Goal: Task Accomplishment & Management: Manage account settings

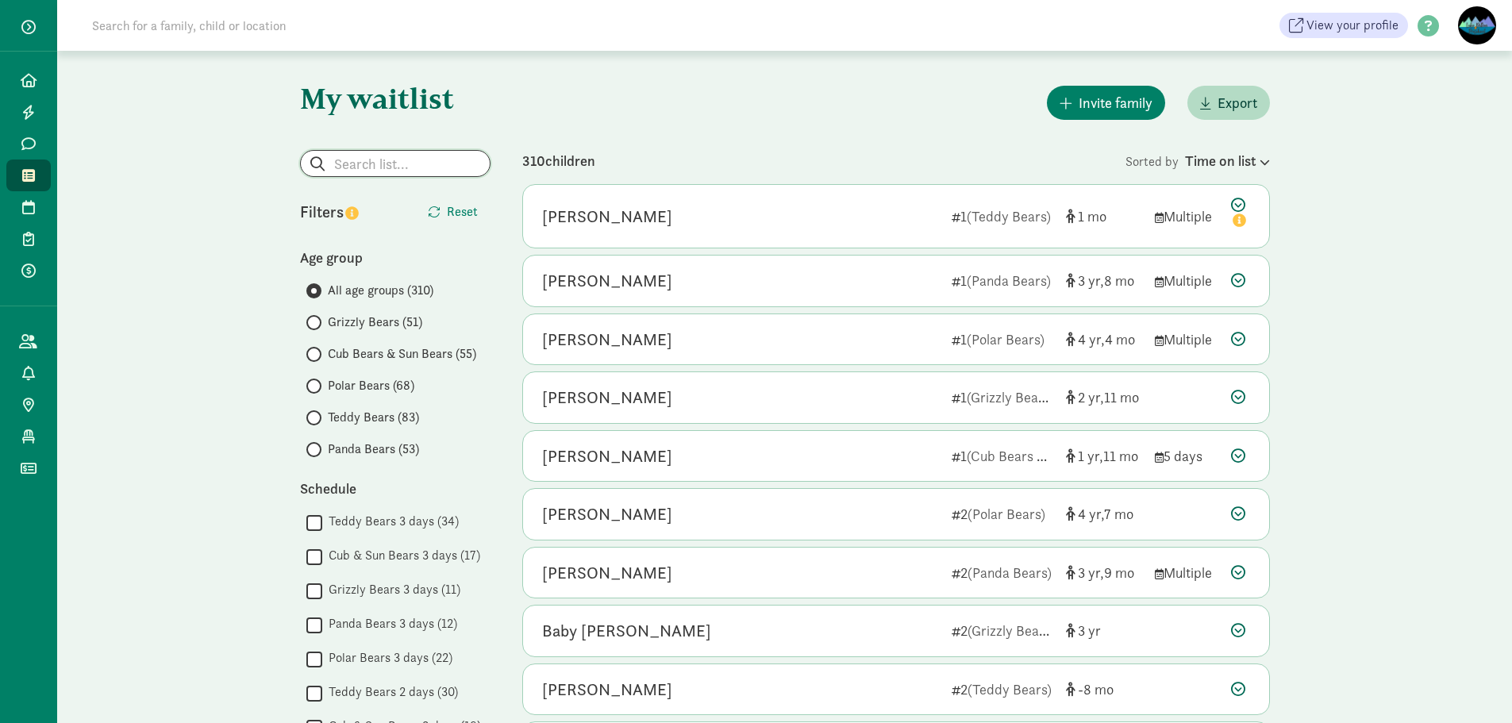
click at [351, 169] on input "search" at bounding box center [395, 163] width 189 height 25
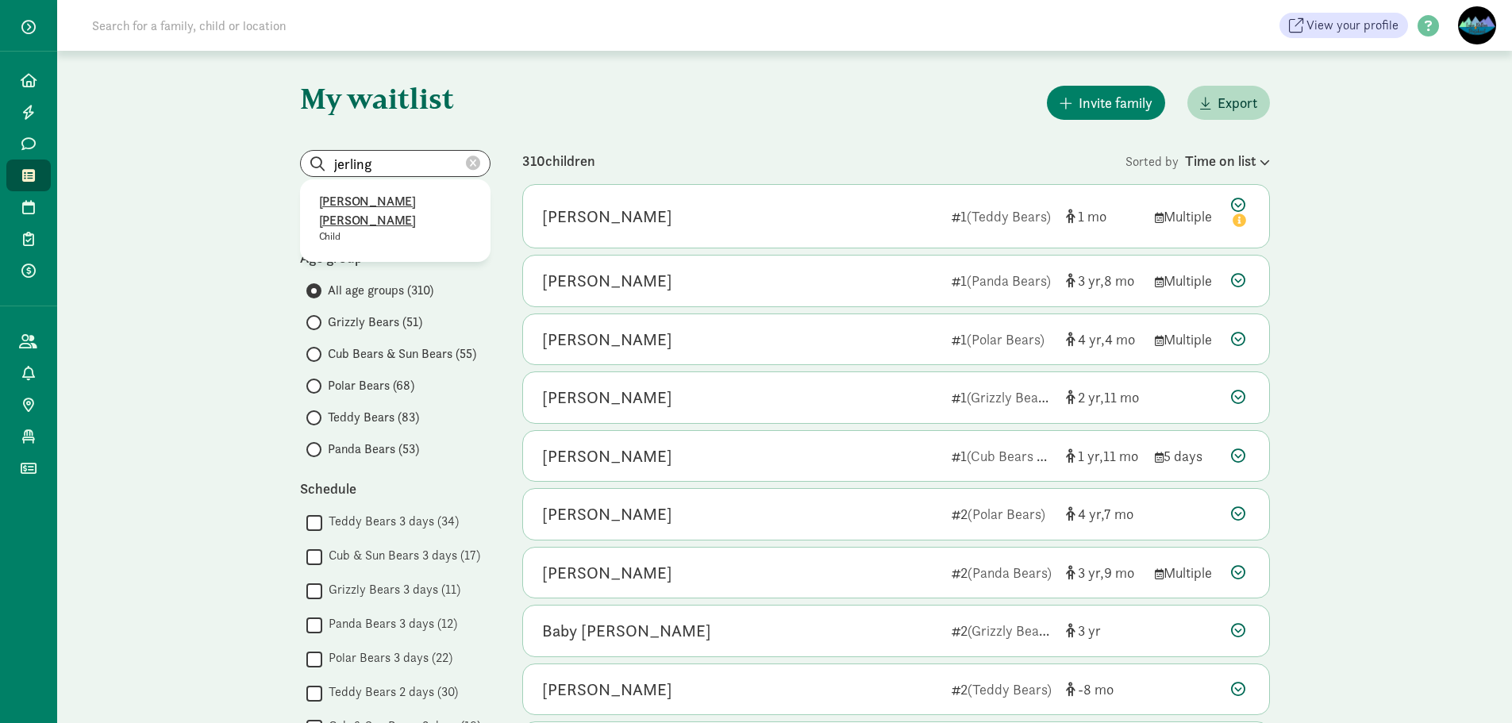
click at [375, 196] on p "[PERSON_NAME] [PERSON_NAME]" at bounding box center [395, 211] width 152 height 38
type input "[PERSON_NAME] [PERSON_NAME]"
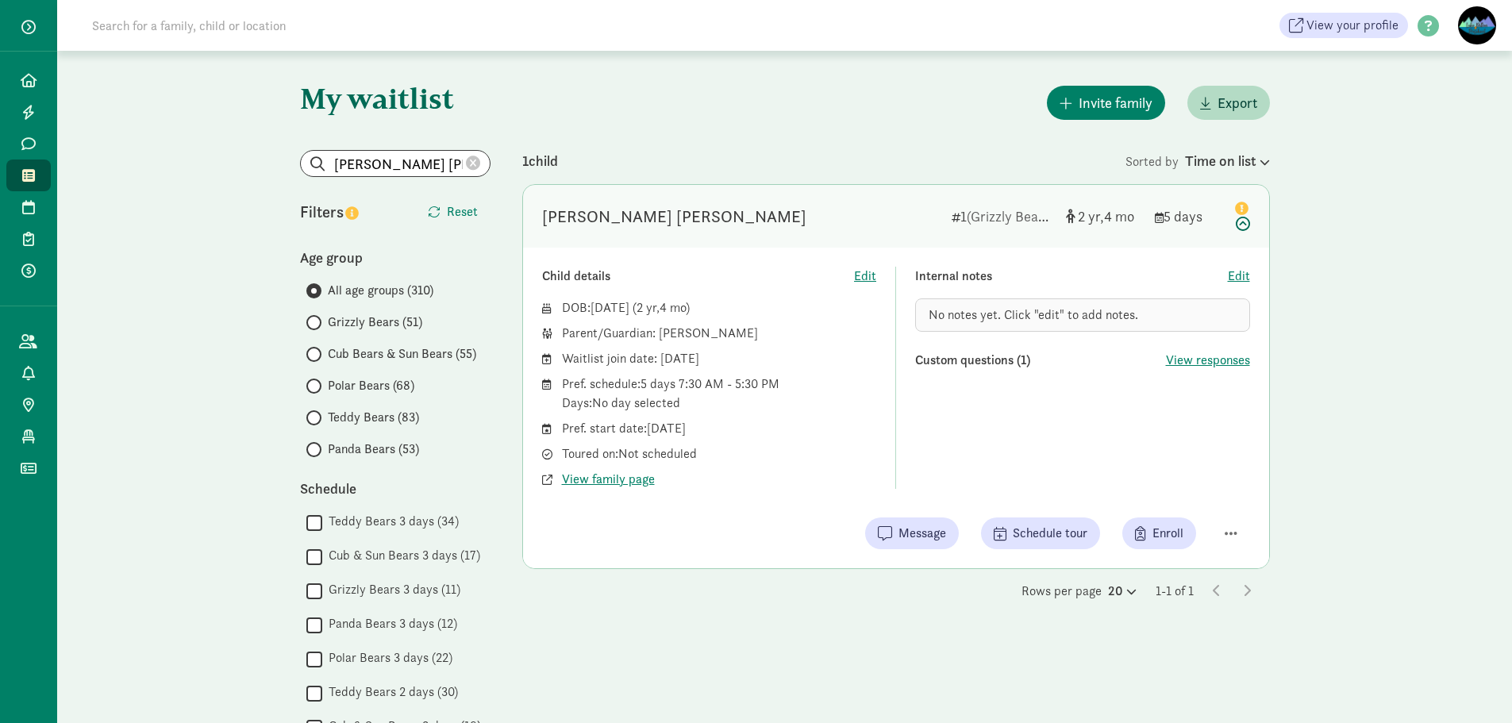
click at [476, 162] on icon at bounding box center [473, 163] width 14 height 14
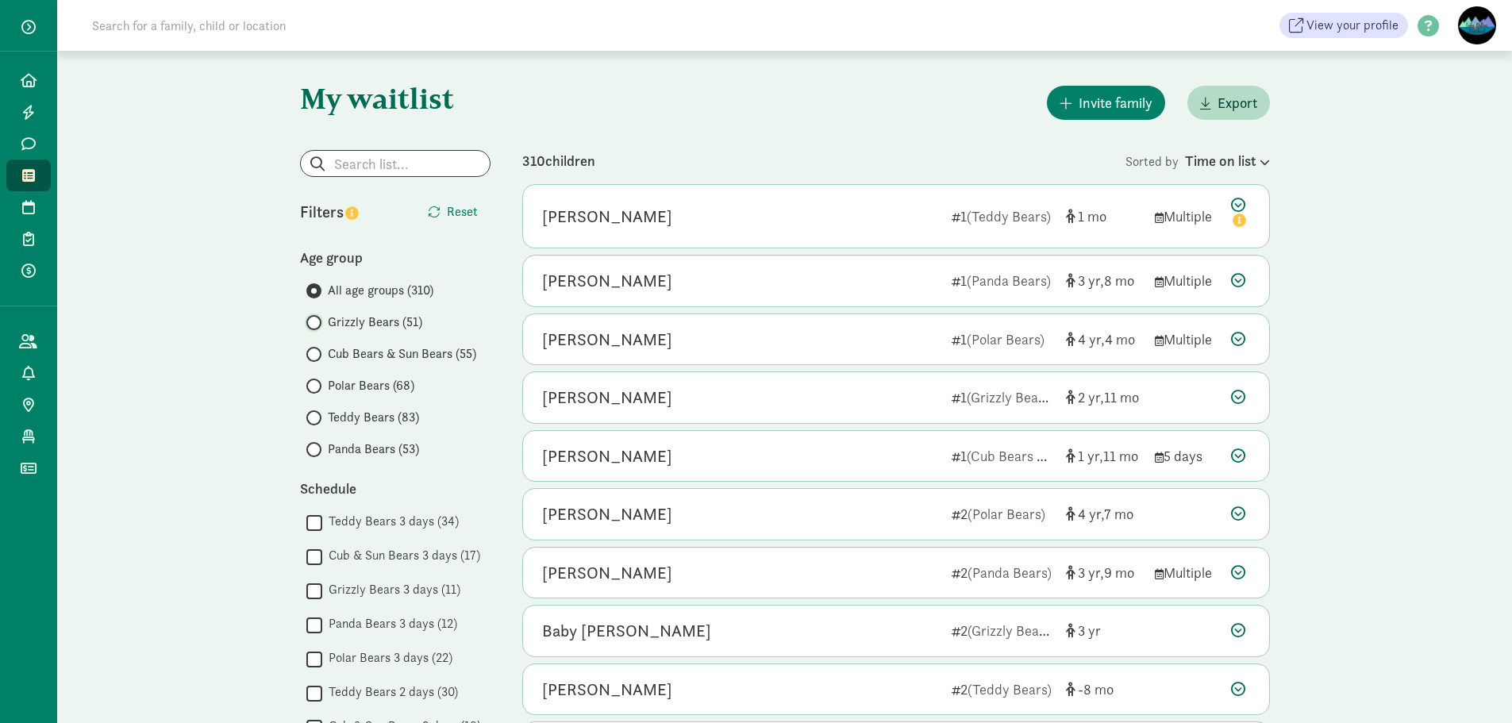
click at [313, 322] on input "Grizzly Bears (51)" at bounding box center [311, 322] width 10 height 10
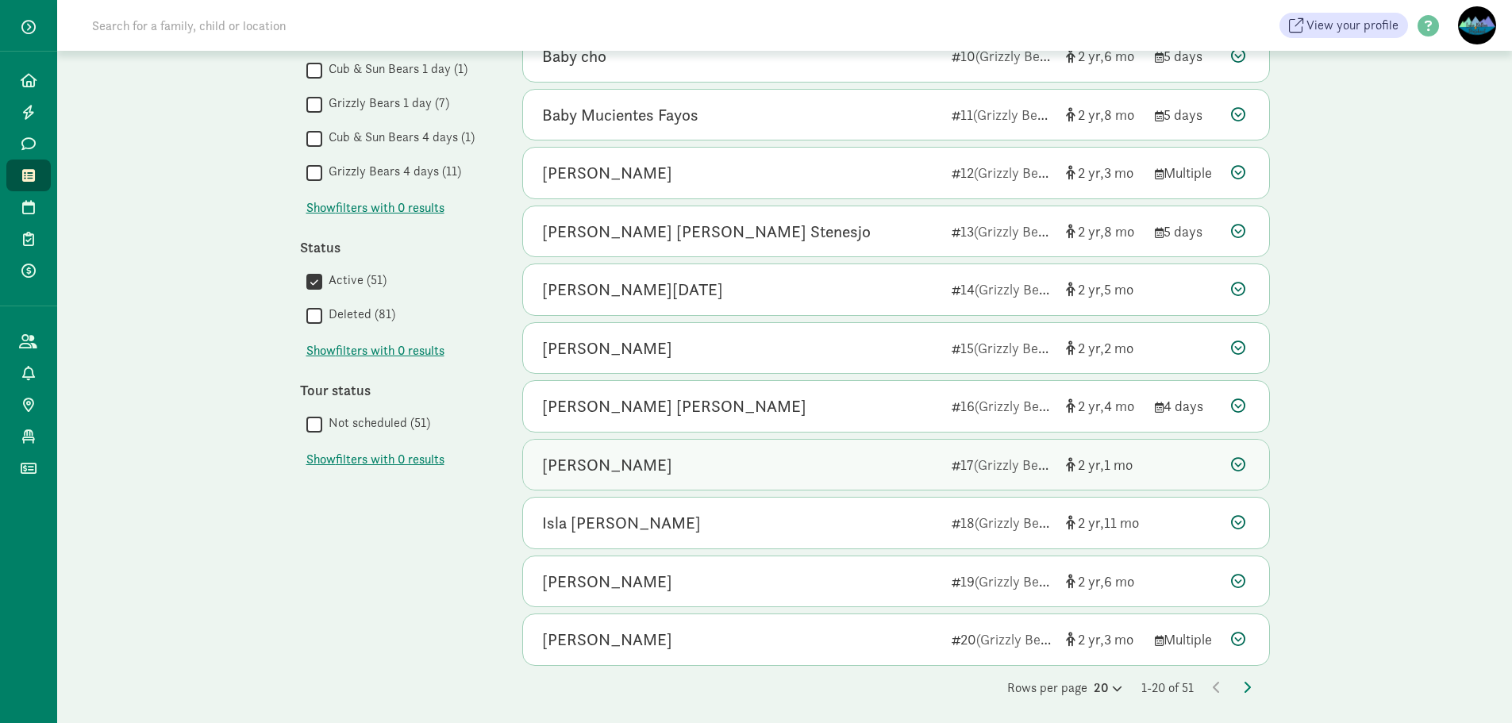
scroll to position [697, 0]
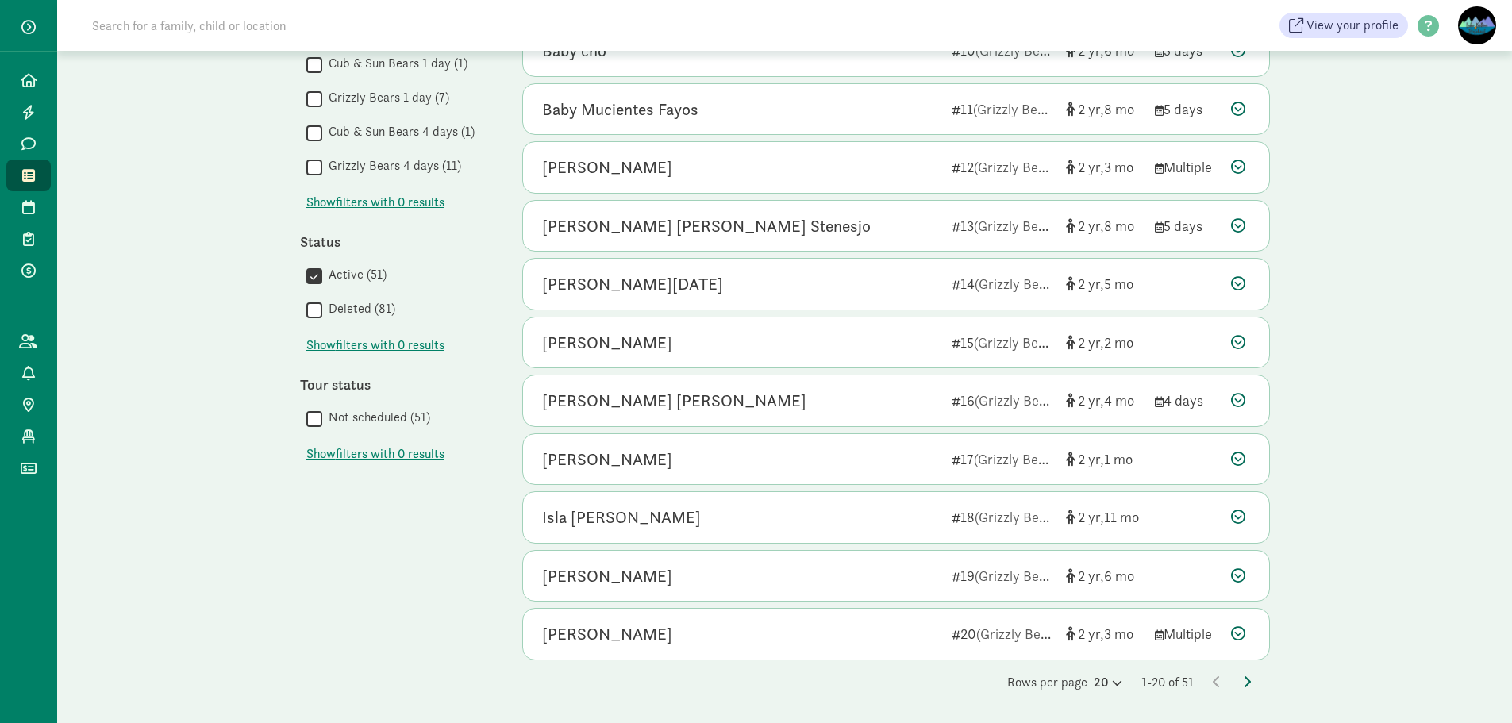
click at [1248, 679] on icon at bounding box center [1247, 681] width 8 height 13
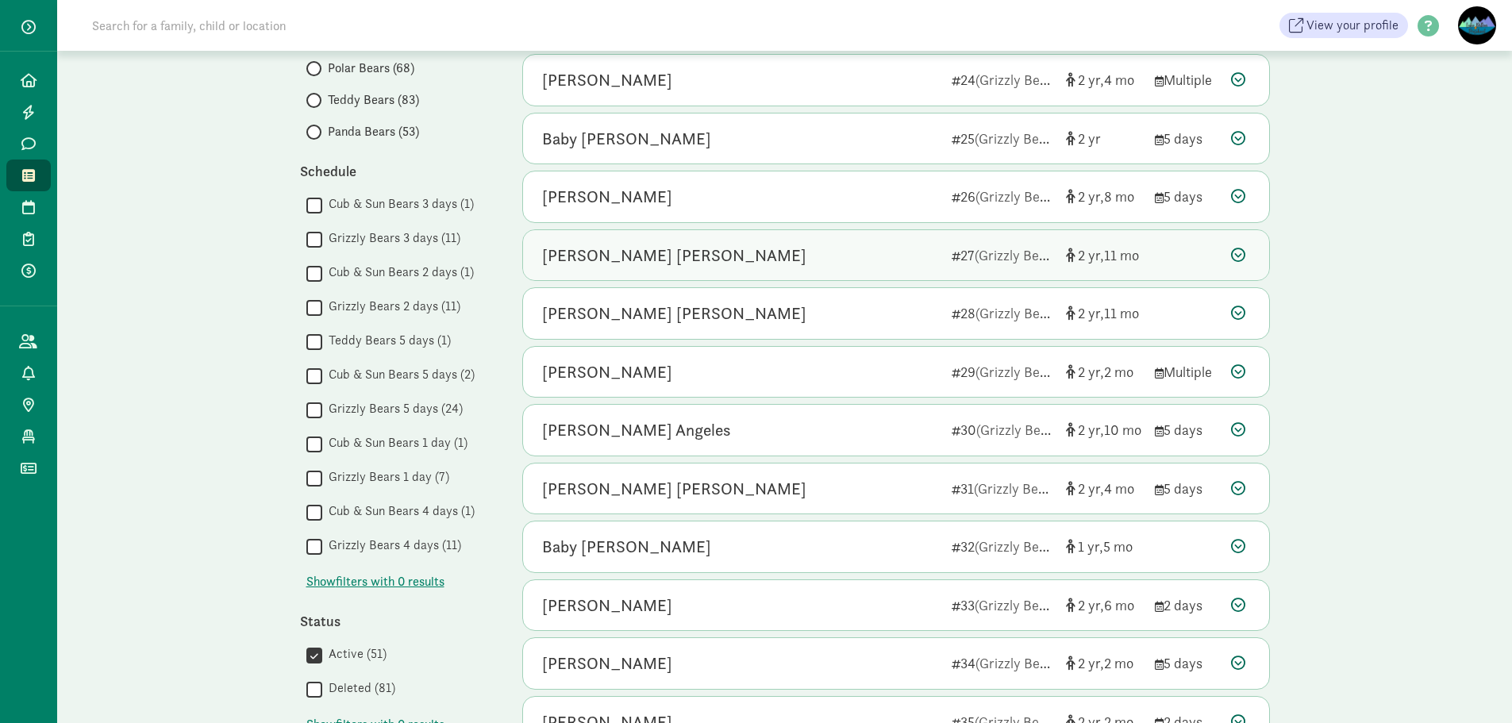
scroll to position [397, 0]
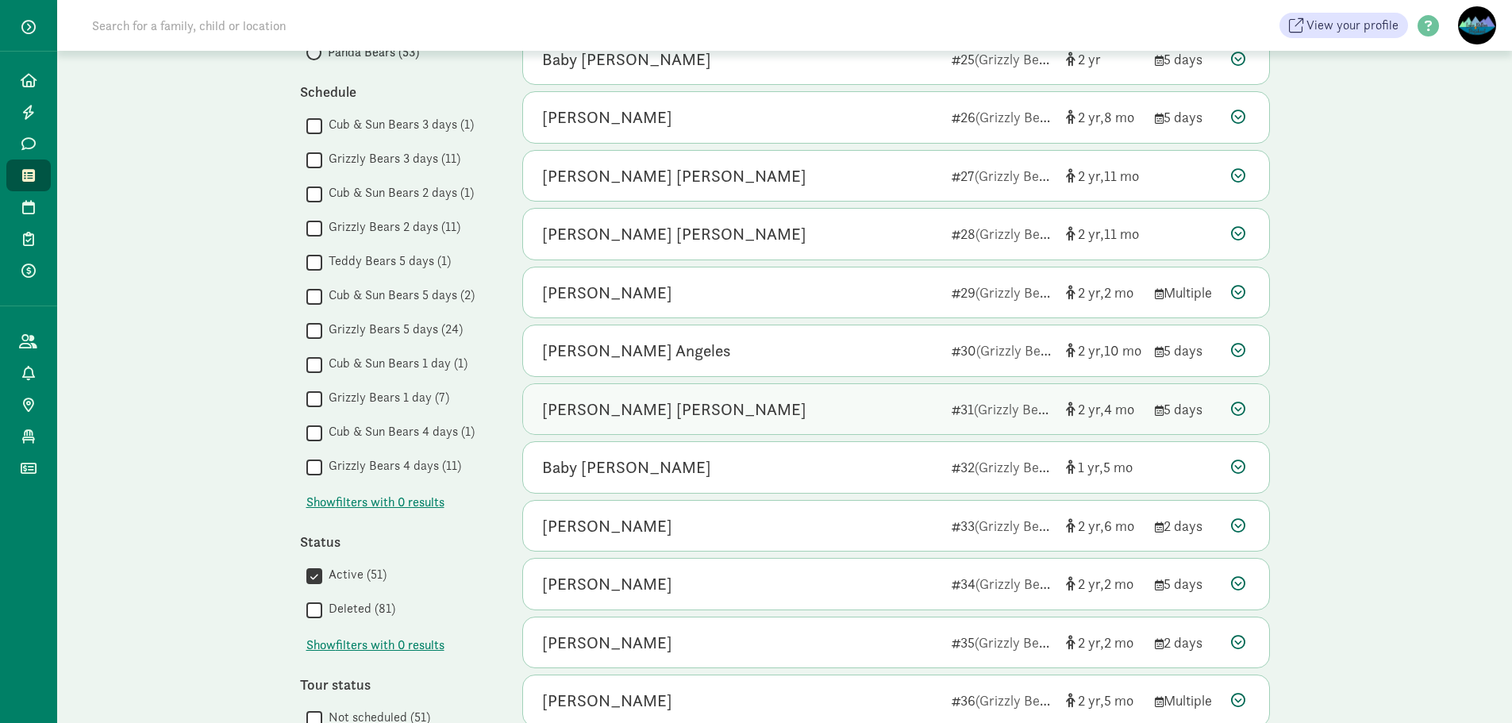
click at [698, 401] on div "[PERSON_NAME] [PERSON_NAME]" at bounding box center [674, 409] width 264 height 25
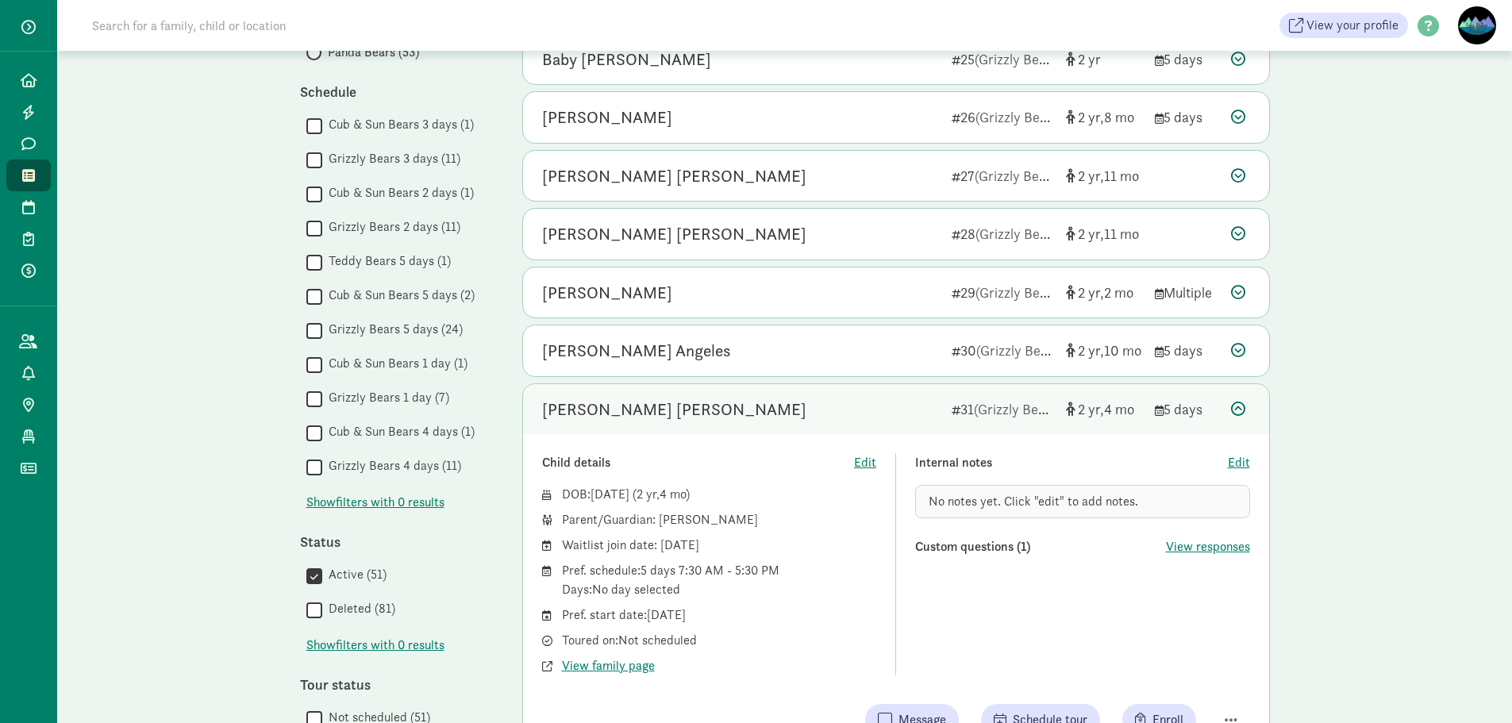
click at [952, 505] on span "No notes yet. Click "edit" to add notes." at bounding box center [1034, 501] width 210 height 17
click at [1238, 459] on span "Edit" at bounding box center [1239, 462] width 22 height 19
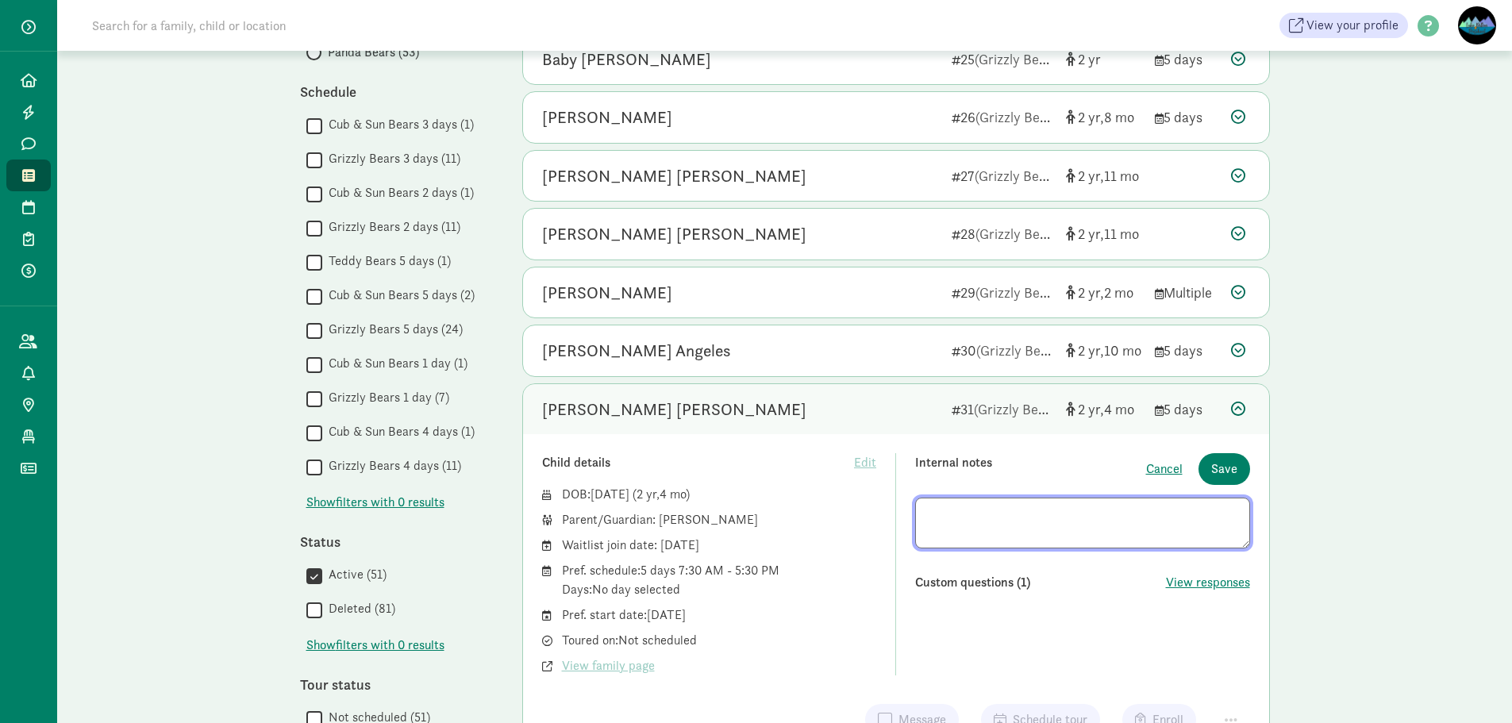
click at [939, 524] on textarea at bounding box center [1082, 523] width 335 height 51
click at [971, 511] on textarea "Familed stopped by school on" at bounding box center [1082, 523] width 335 height 51
click at [1133, 512] on textarea "Family stopped by school on" at bounding box center [1082, 523] width 335 height 51
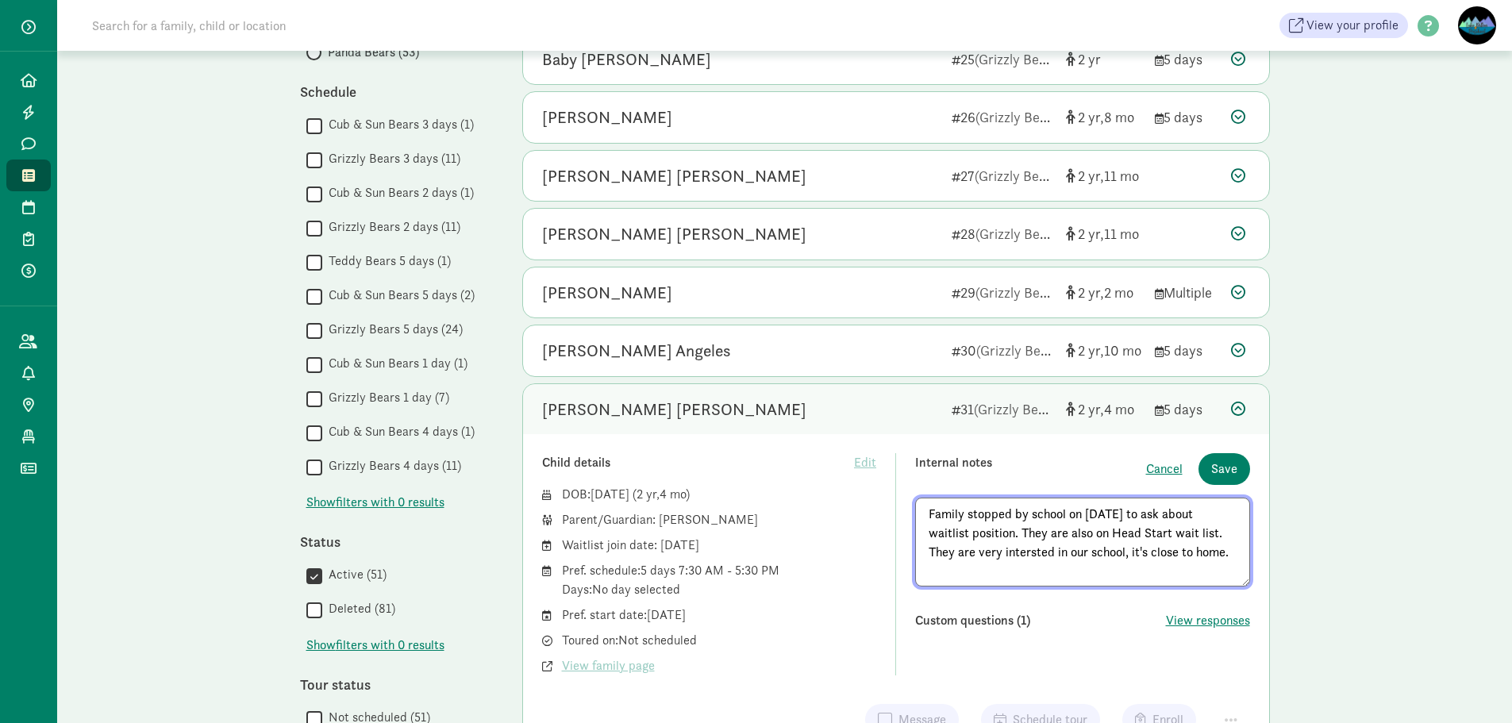
click at [1022, 556] on textarea "Family stopped by school on [DATE] to ask about waitlist position. They are als…" at bounding box center [1082, 542] width 335 height 89
click at [969, 575] on textarea "Family stopped by school on [DATE] to ask about waitlist position. They are als…" at bounding box center [1082, 542] width 335 height 89
click at [963, 569] on textarea "Family stopped by school on [DATE] to ask about waitlist position. They are als…" at bounding box center [1082, 542] width 335 height 89
type textarea "Family stopped by school on [DATE] to ask about waitlist position. They are als…"
click at [1226, 471] on span "Save" at bounding box center [1224, 469] width 26 height 19
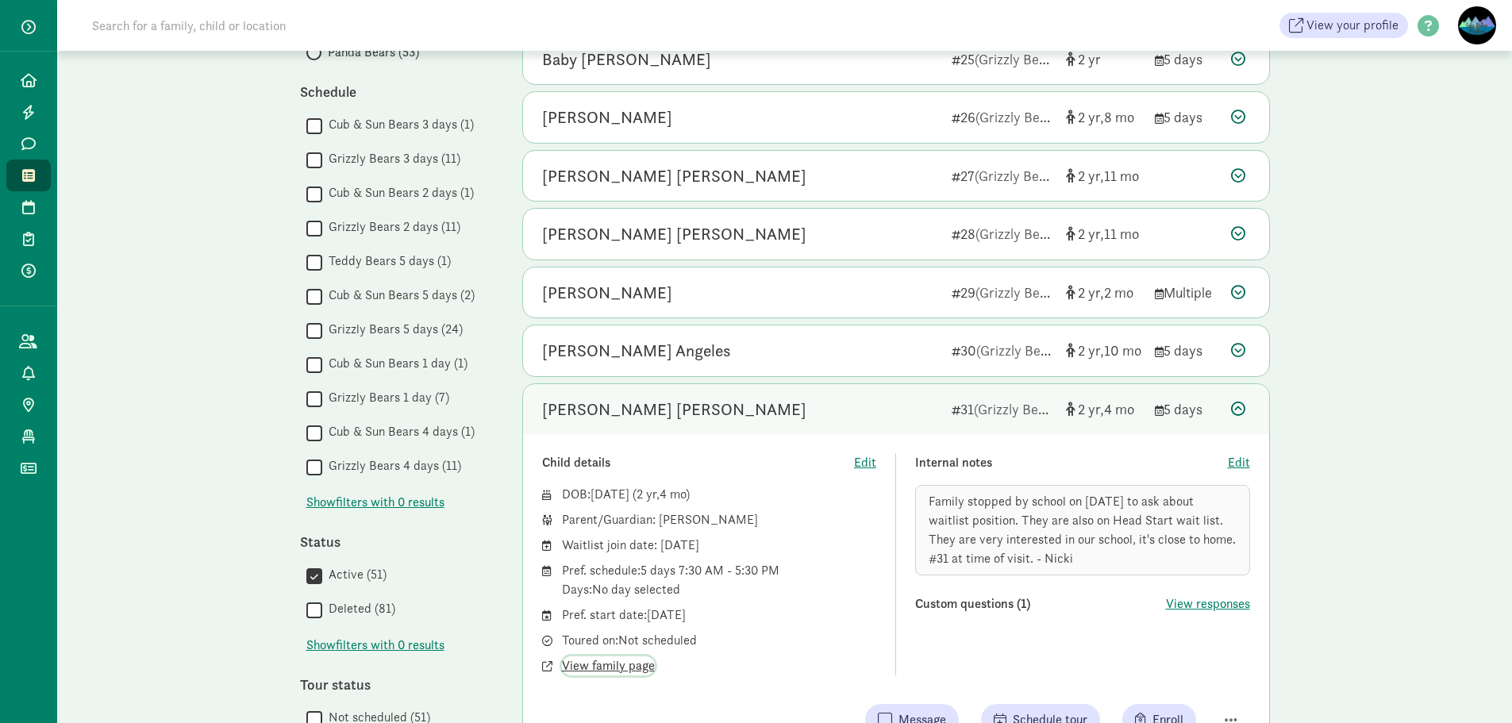
click at [583, 660] on span "View family page" at bounding box center [608, 665] width 93 height 19
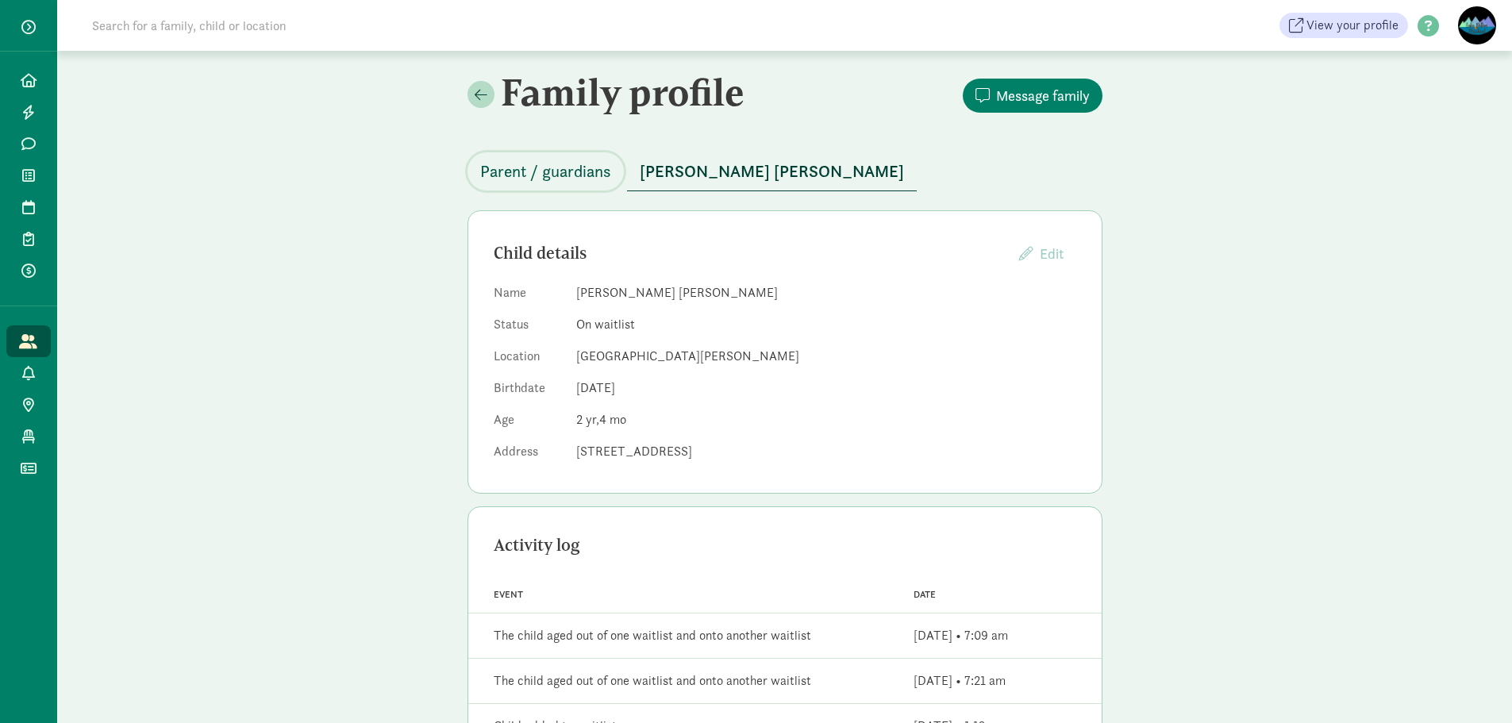
click at [500, 172] on span "Parent / guardians" at bounding box center [545, 171] width 131 height 25
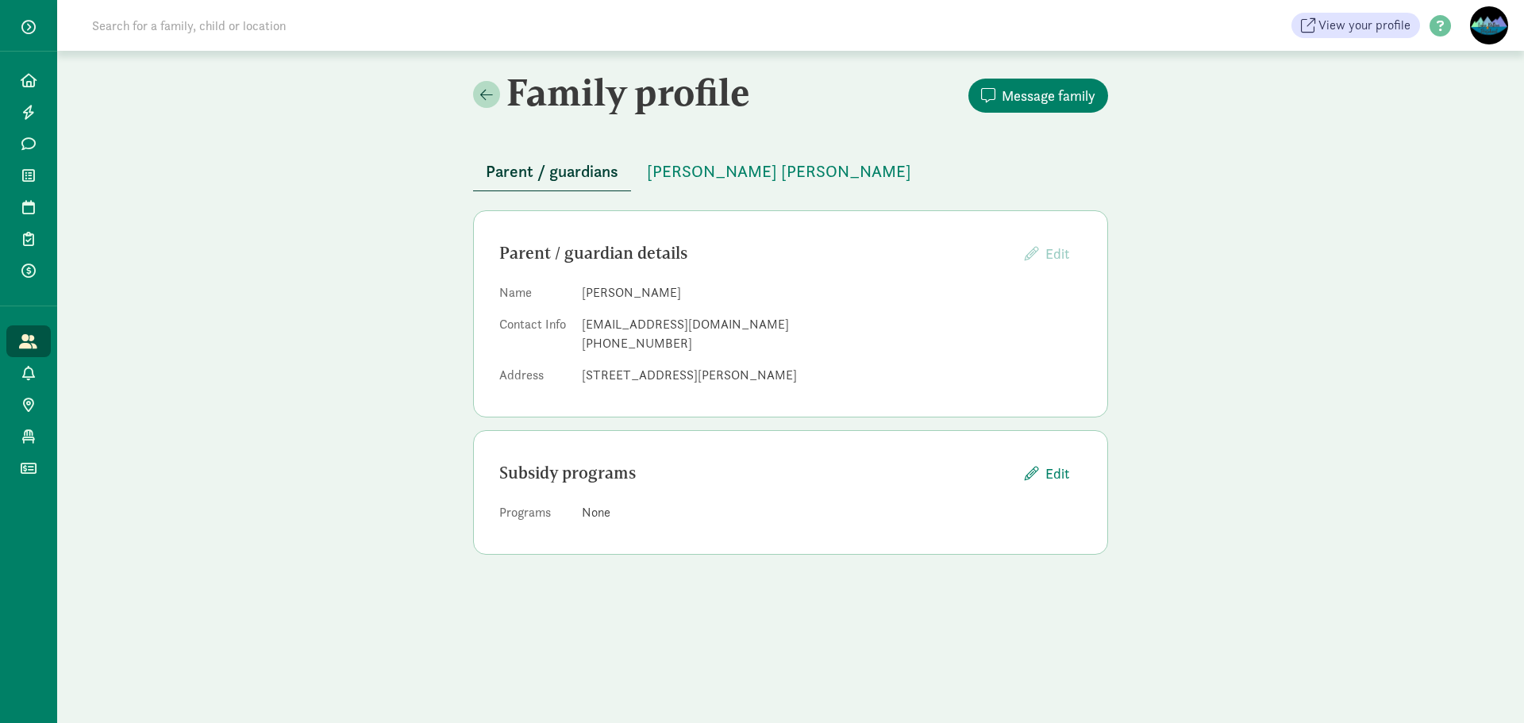
click at [856, 377] on dd "[STREET_ADDRESS][PERSON_NAME]" at bounding box center [832, 375] width 500 height 19
click at [1279, 266] on div "Family profile Message family Parent / guardians [PERSON_NAME] [PERSON_NAME] Pa…" at bounding box center [790, 319] width 1467 height 536
